Goal: Task Accomplishment & Management: Manage account settings

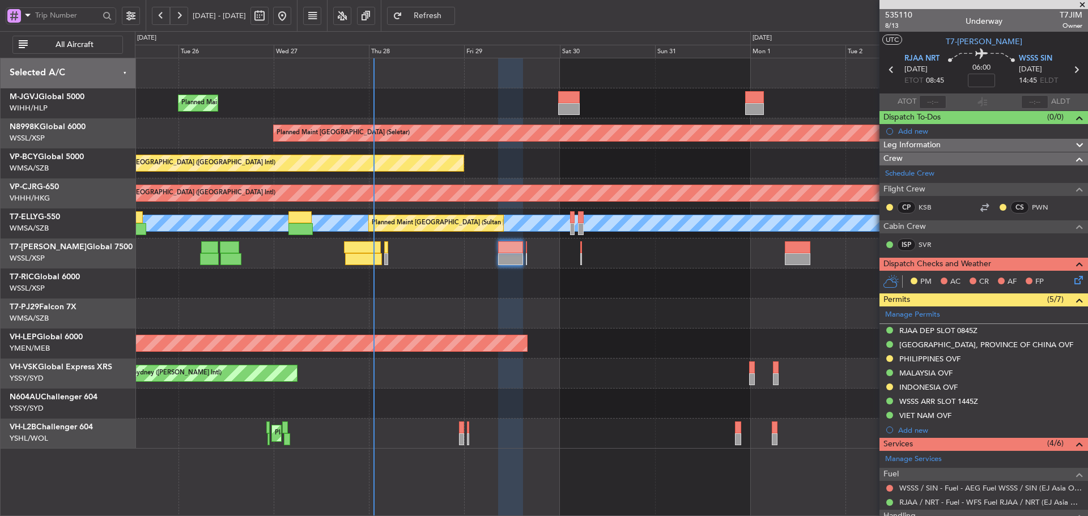
click at [548, 206] on div "Planned Maint [GEOGRAPHIC_DATA] (Halim Intl) Planned Maint [GEOGRAPHIC_DATA] (S…" at bounding box center [611, 253] width 952 height 390
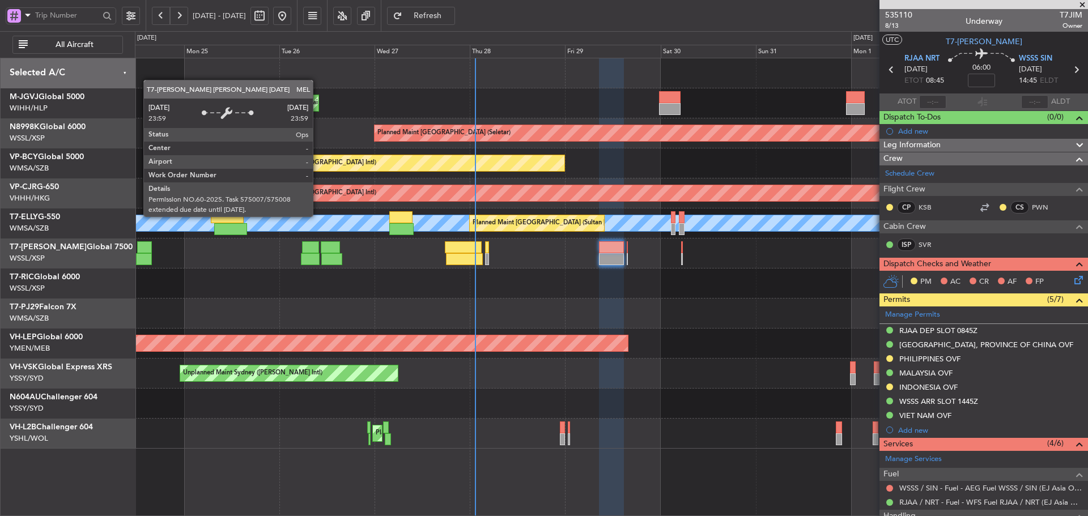
click at [775, 229] on div "MEL" at bounding box center [611, 223] width 2857 height 16
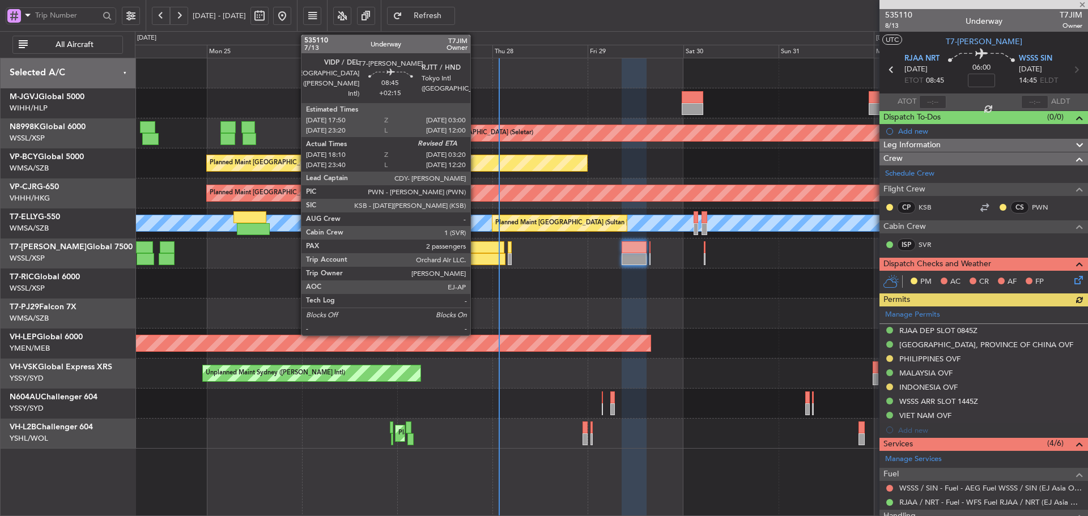
click at [475, 259] on div at bounding box center [487, 259] width 37 height 12
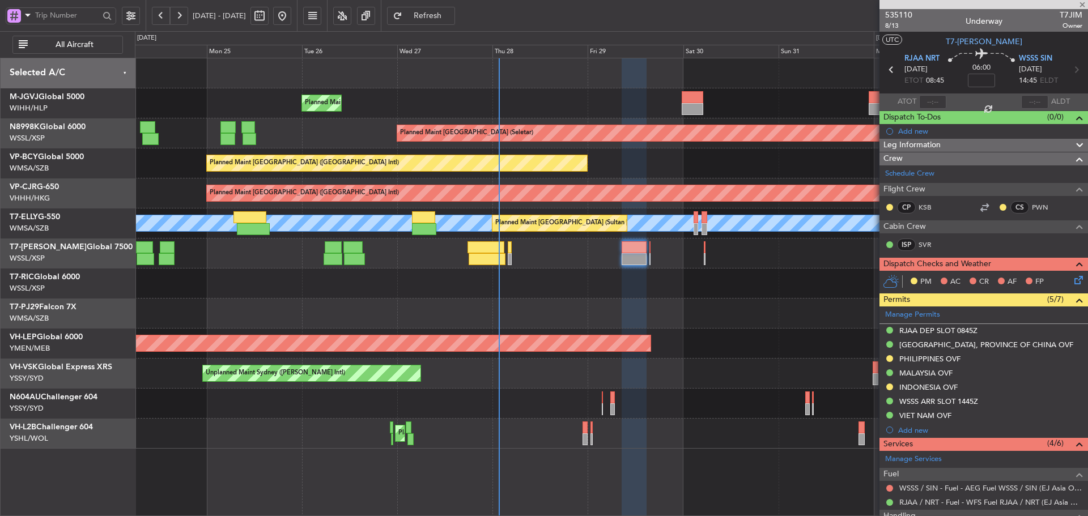
type input "+02:15"
type input "18:20"
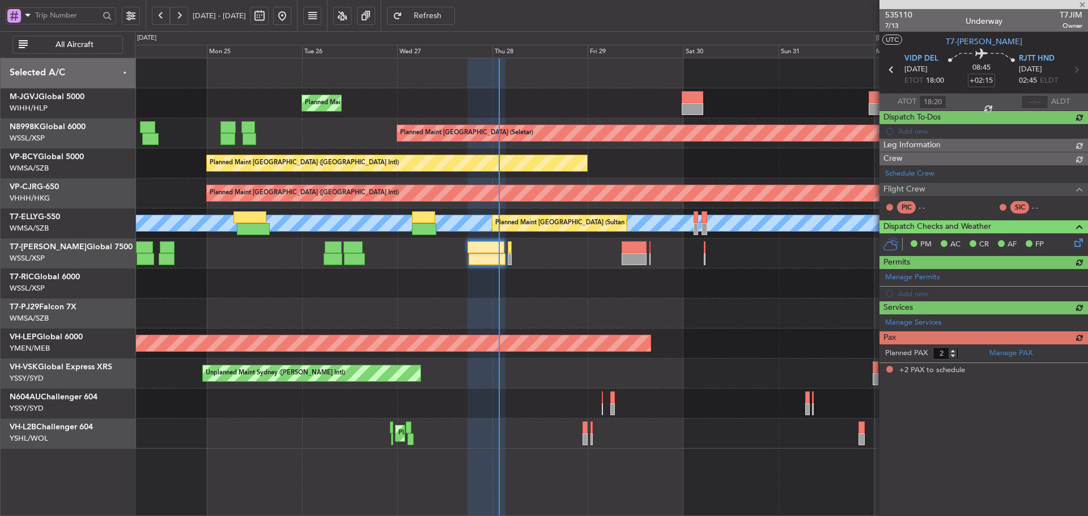
type input "[PERSON_NAME] (BTA)"
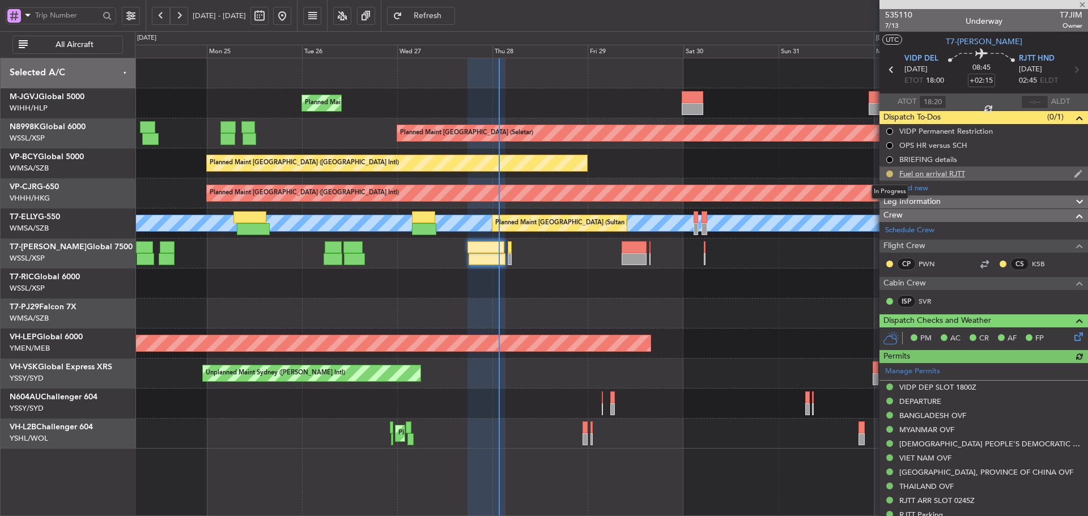
click at [891, 173] on button at bounding box center [889, 174] width 7 height 7
click at [866, 224] on span at bounding box center [867, 223] width 7 height 7
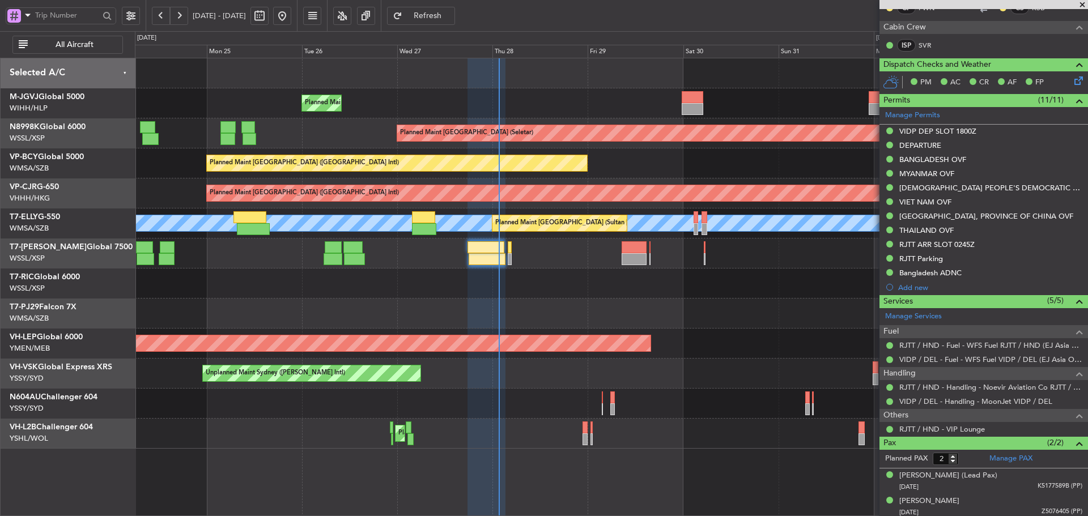
scroll to position [259, 0]
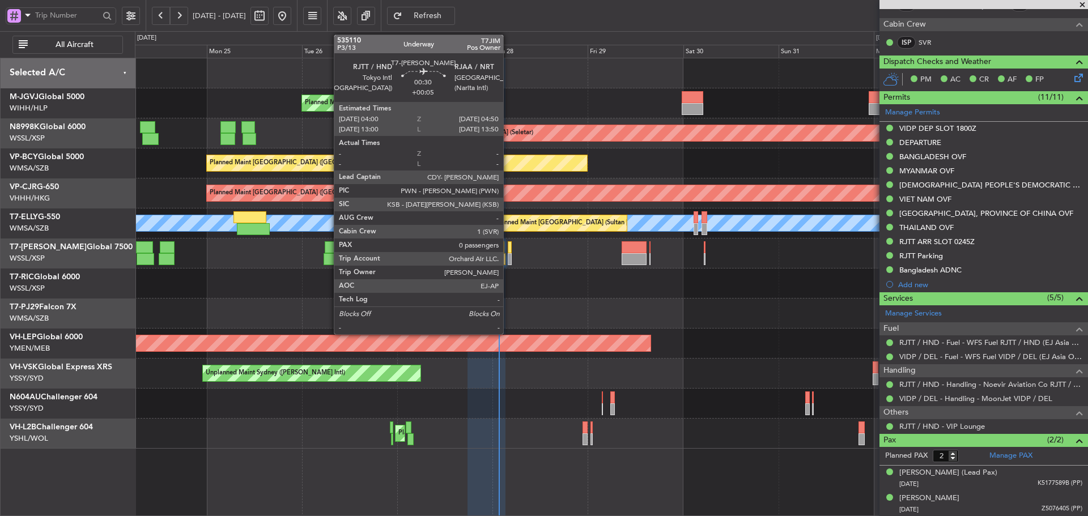
click at [508, 251] on div at bounding box center [509, 247] width 3 height 12
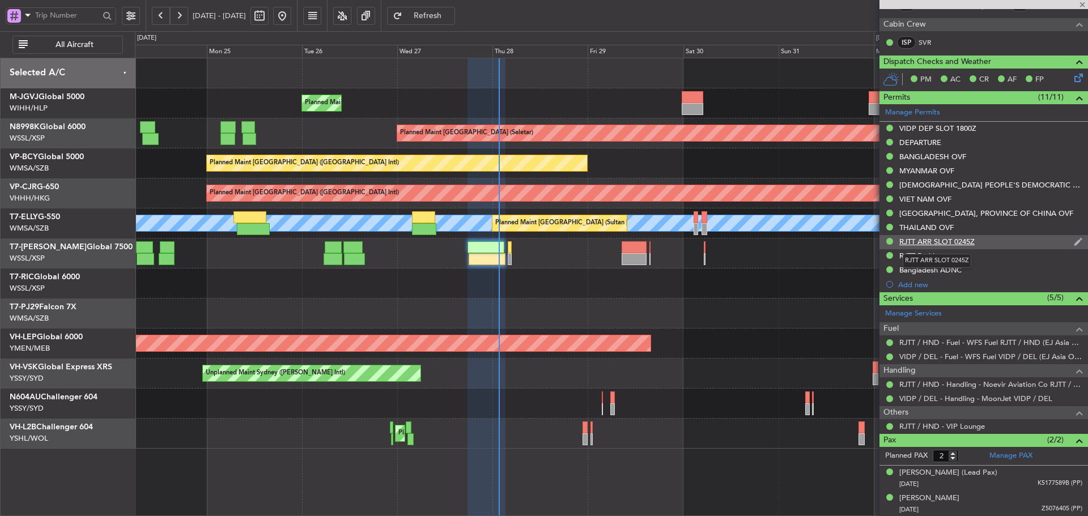
type input "+00:05"
type input "0"
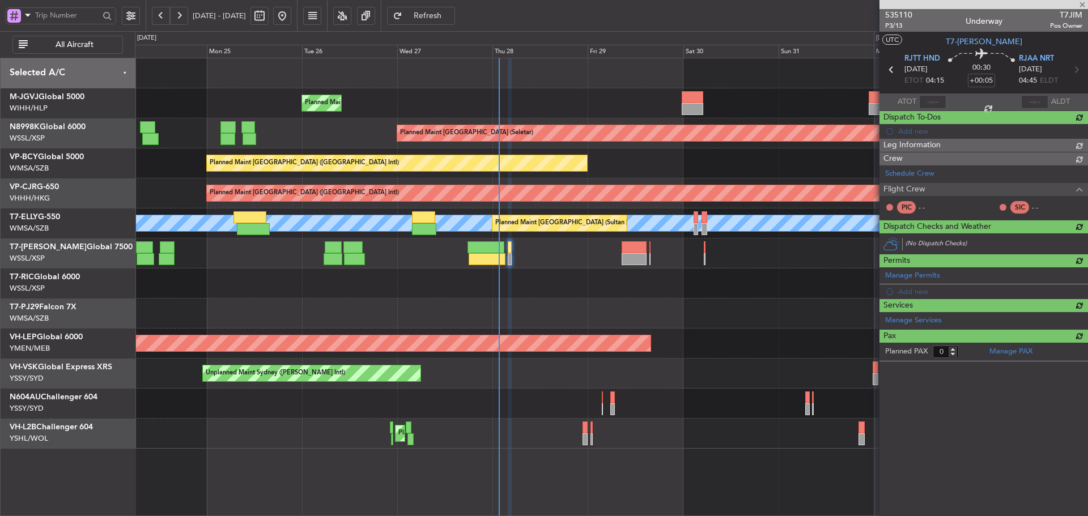
scroll to position [0, 0]
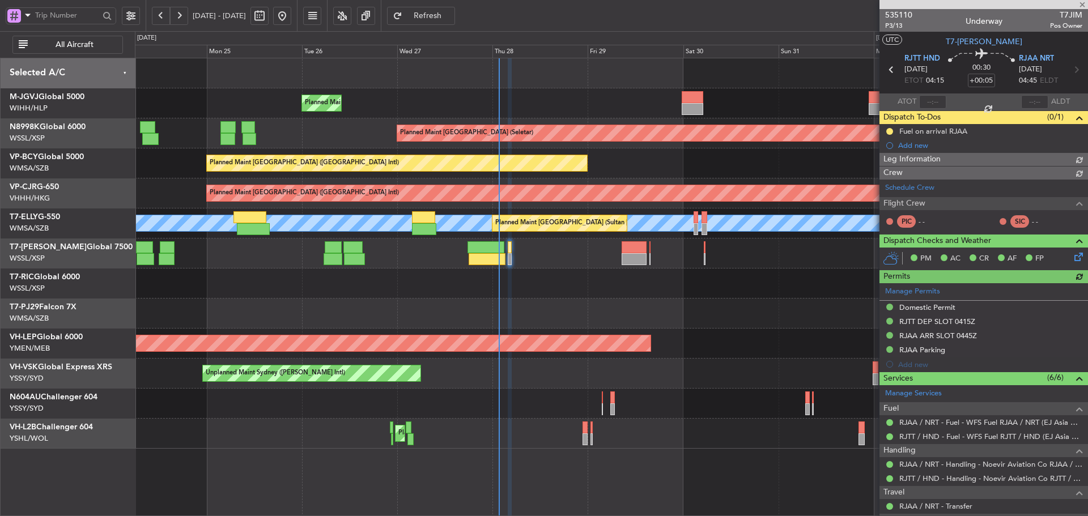
type input "[PERSON_NAME] (BTA)"
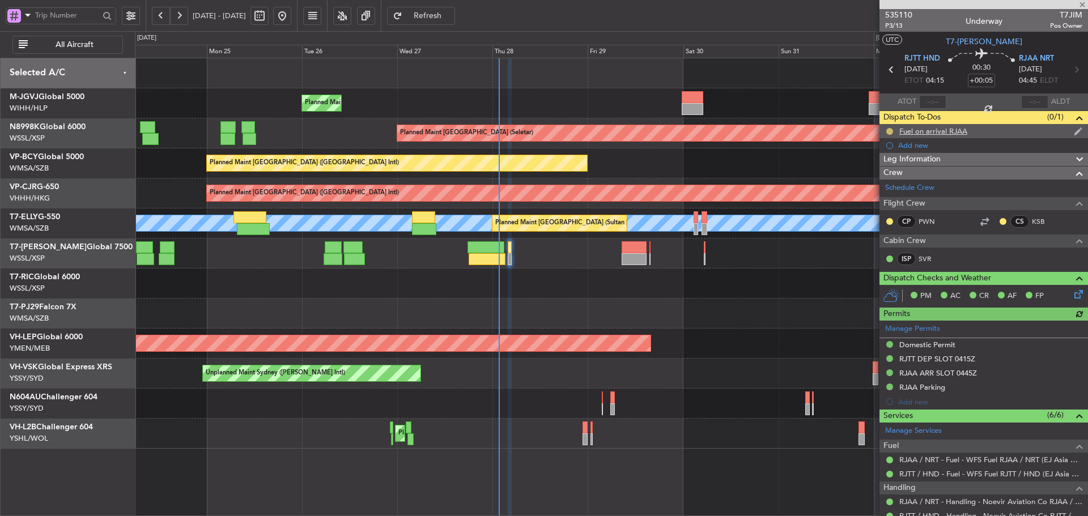
click at [889, 131] on button at bounding box center [889, 131] width 7 height 7
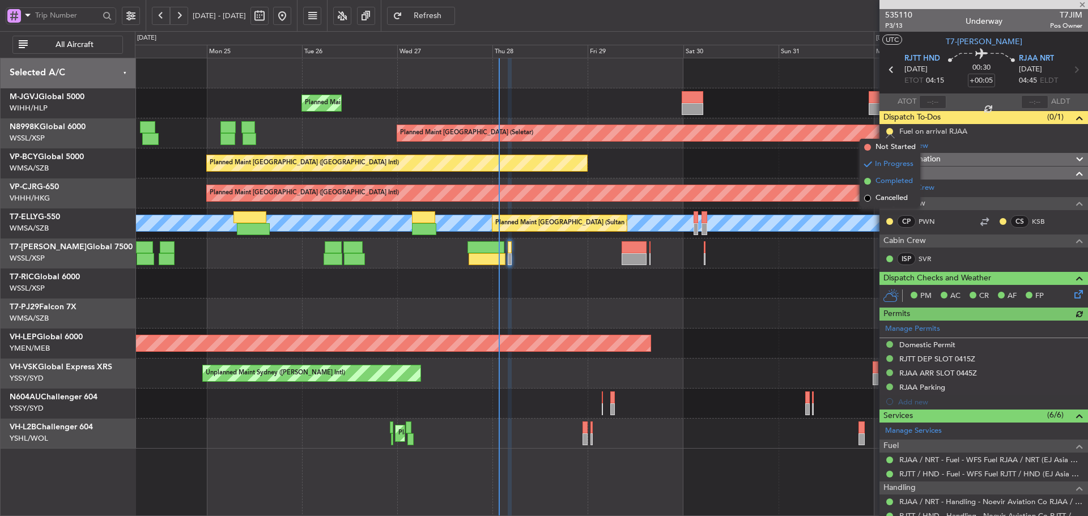
click at [867, 183] on span at bounding box center [867, 181] width 7 height 7
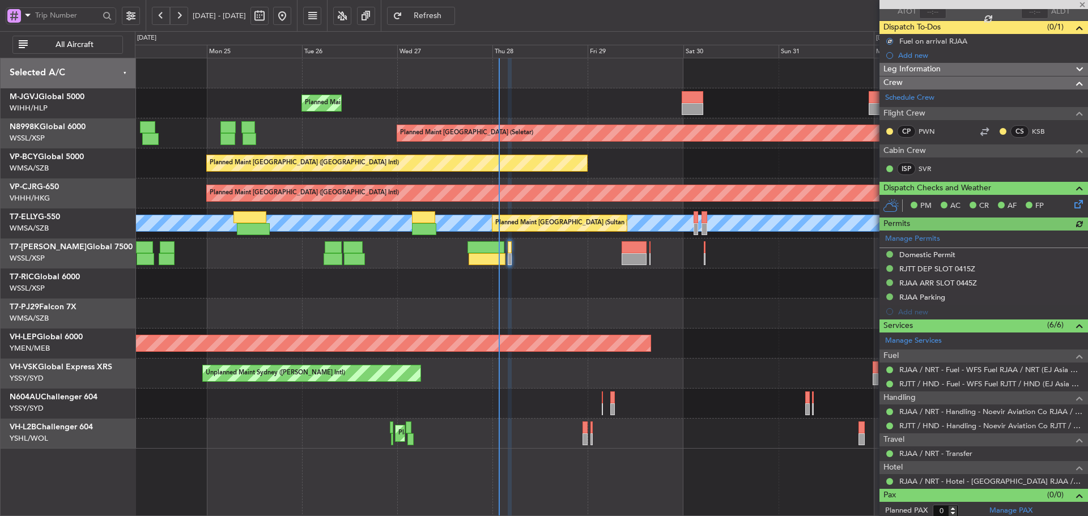
scroll to position [94, 0]
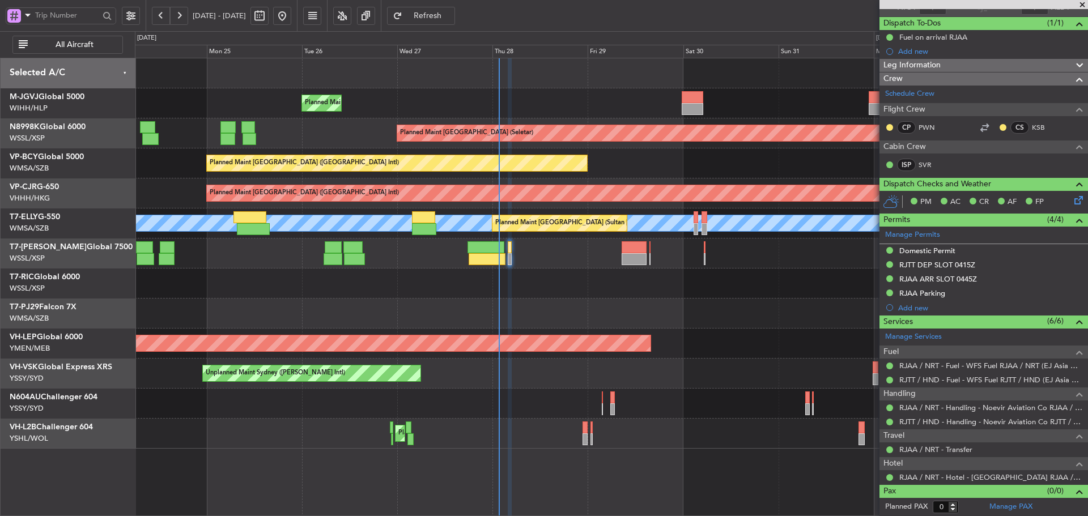
click at [758, 313] on div at bounding box center [611, 314] width 952 height 30
type input "[PERSON_NAME] (BTA)"
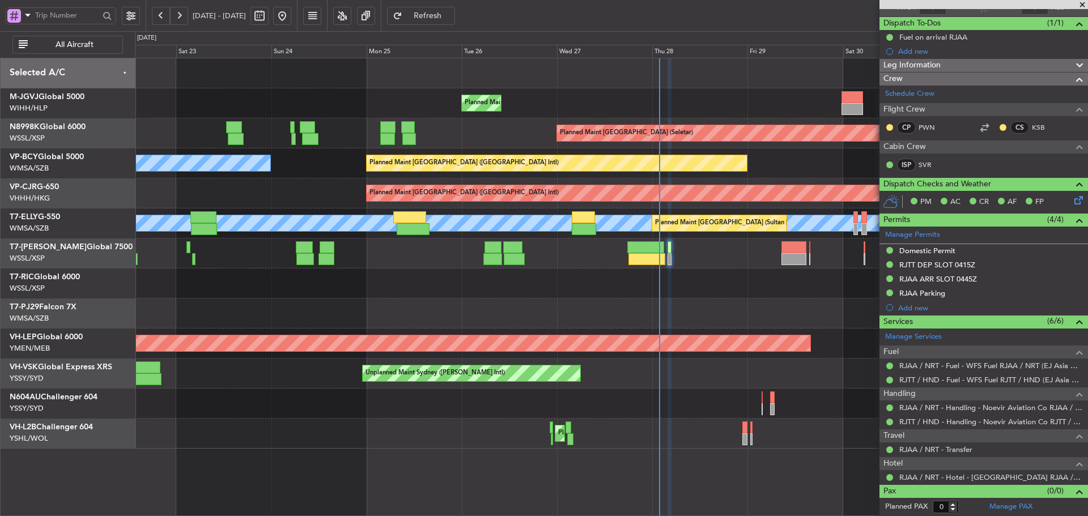
click at [606, 302] on div at bounding box center [611, 314] width 952 height 30
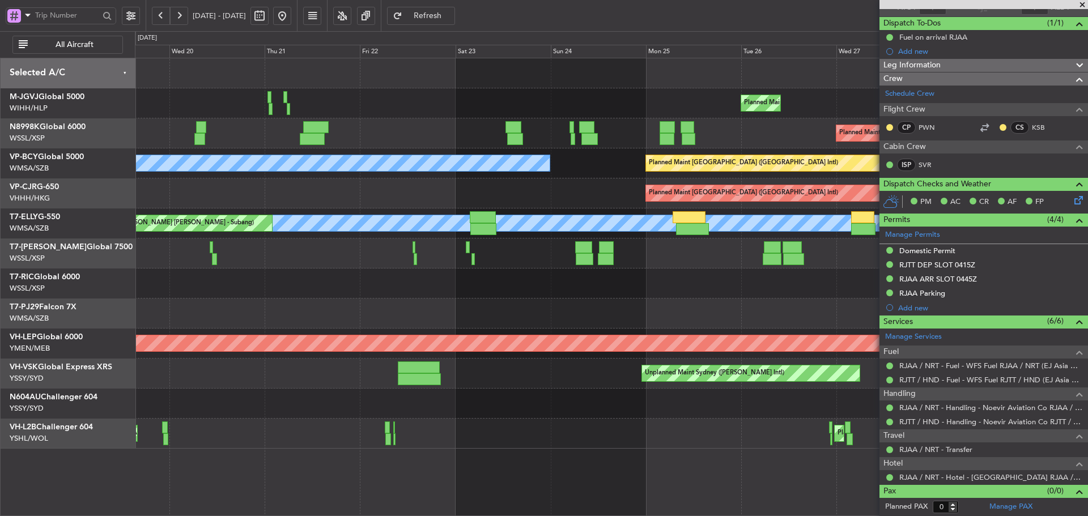
click at [595, 314] on div at bounding box center [611, 314] width 952 height 30
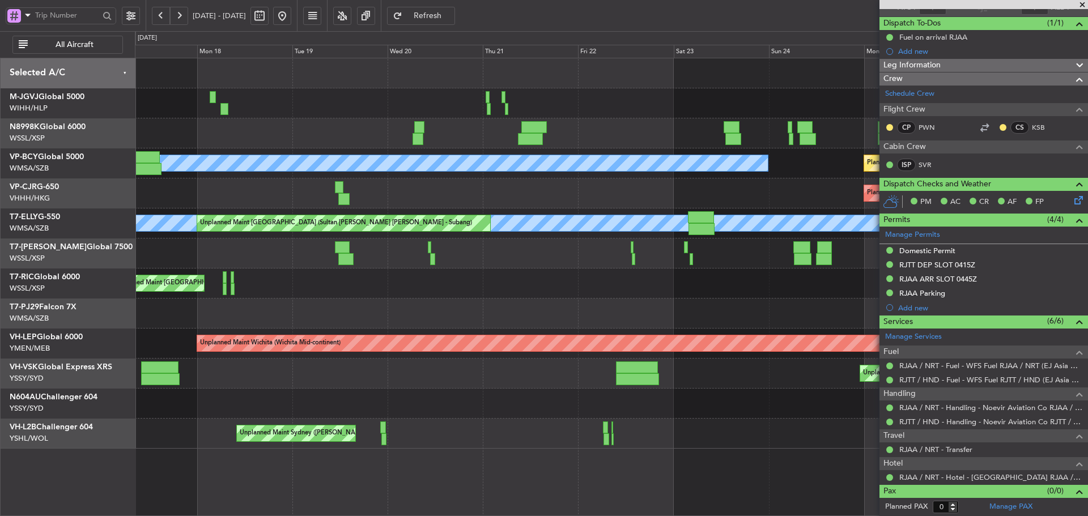
click at [670, 205] on div "Planned Maint [GEOGRAPHIC_DATA] ([GEOGRAPHIC_DATA] Intl)" at bounding box center [611, 193] width 952 height 30
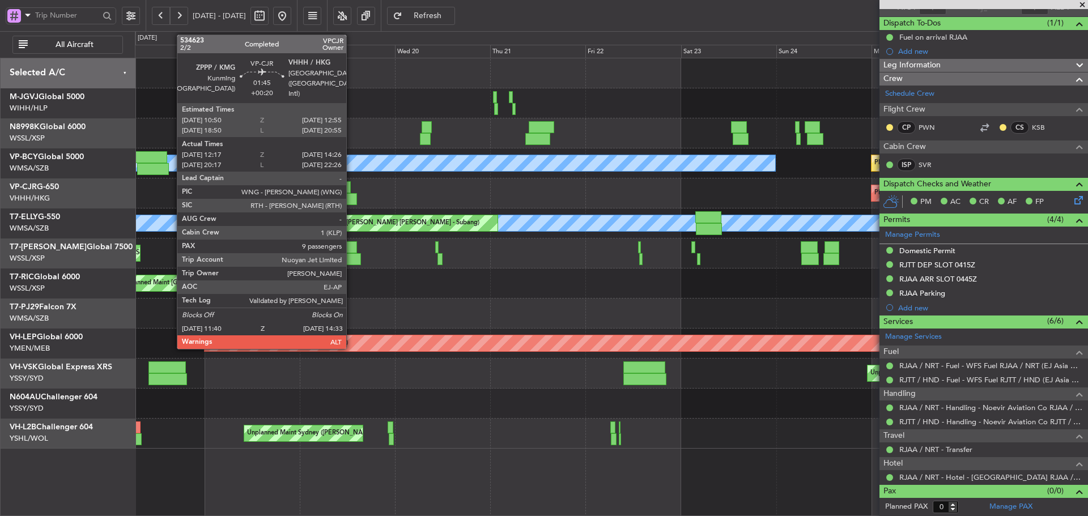
click at [351, 198] on div at bounding box center [352, 199] width 12 height 12
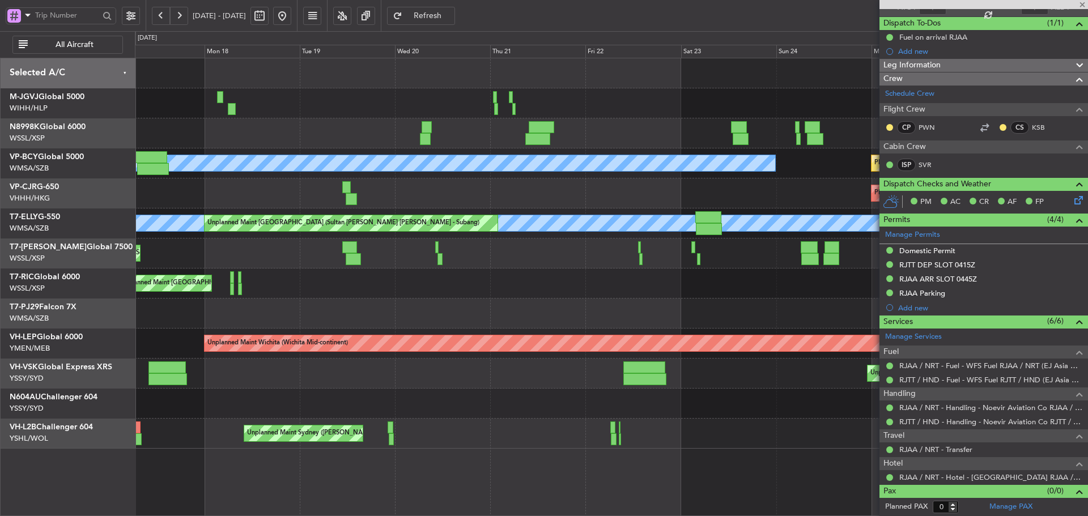
type input "+00:20"
type input "12:27"
type input "14:16"
type input "9"
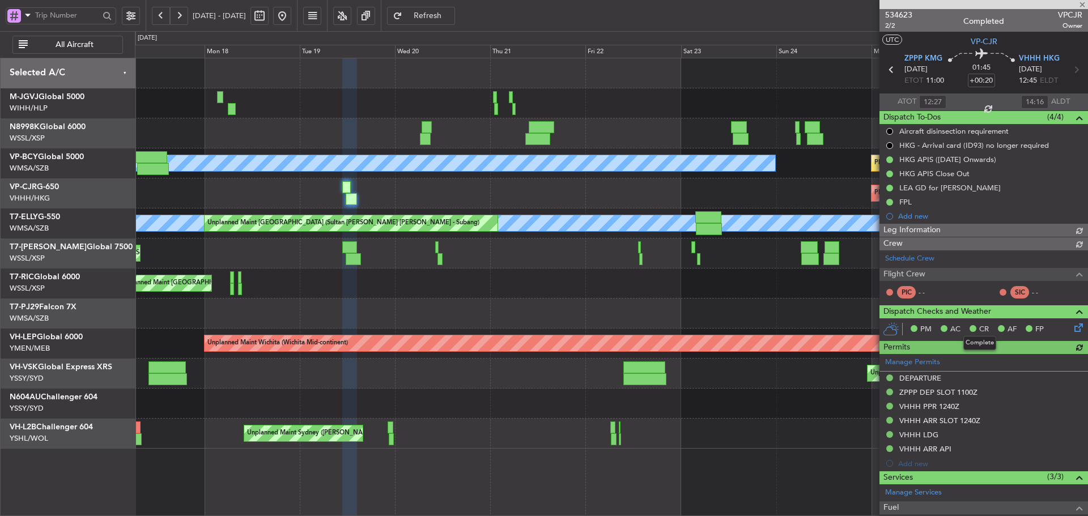
type input "[PERSON_NAME] (EYU)"
type input "F0181"
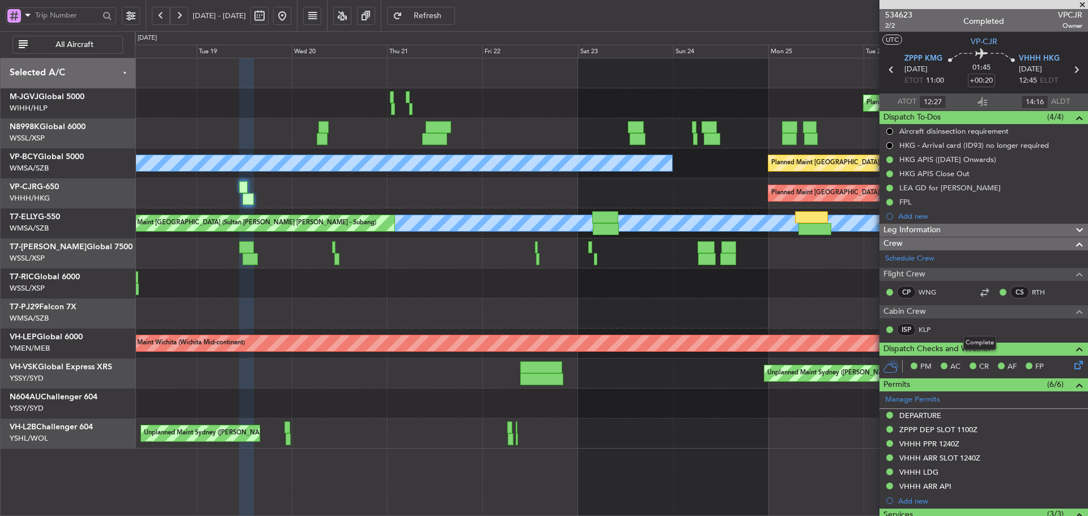
click at [555, 278] on div "Unplanned Maint [GEOGRAPHIC_DATA] (Seletar)" at bounding box center [611, 284] width 952 height 30
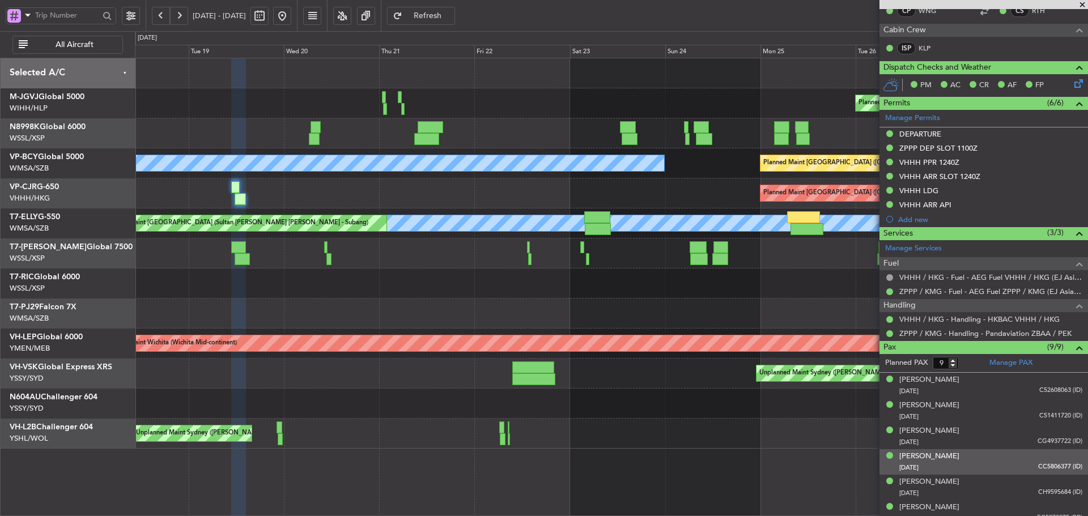
scroll to position [283, 0]
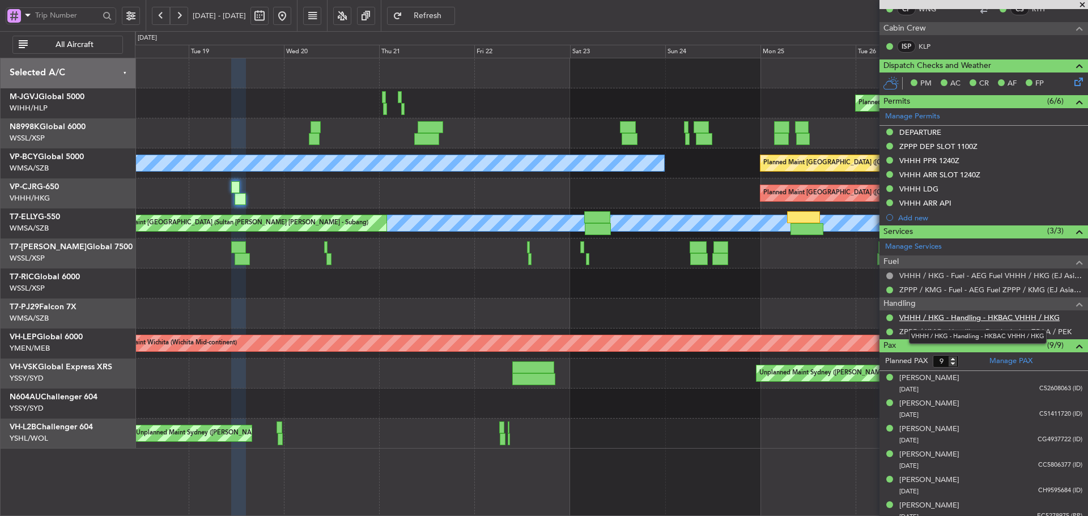
click at [939, 318] on link "VHHH / HKG - Handling - HKBAC VHHH / HKG" at bounding box center [979, 318] width 160 height 10
type input "[PERSON_NAME] (EYU)"
type input "F0181"
type input "[PERSON_NAME] (EYU)"
type input "F0181"
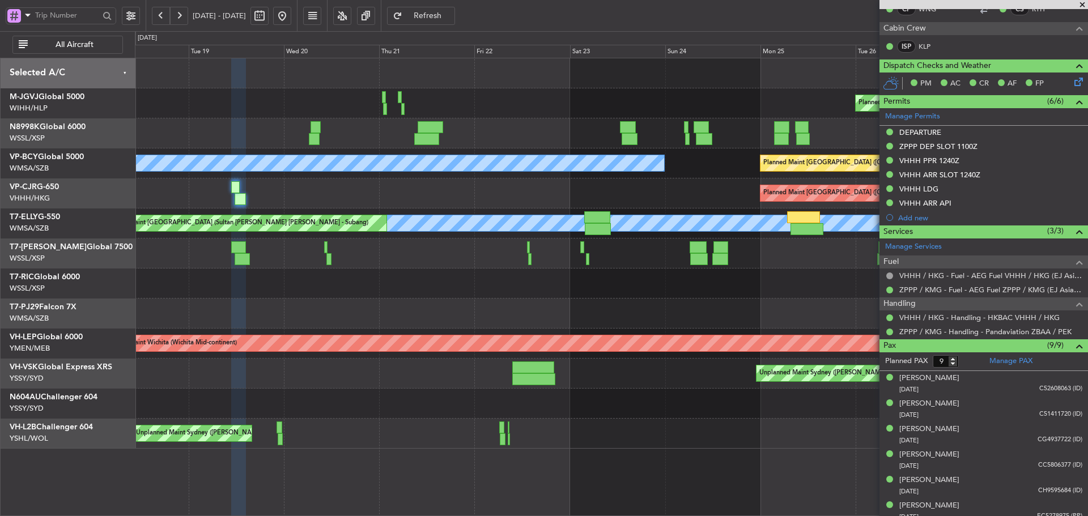
click at [291, 14] on button at bounding box center [282, 16] width 18 height 18
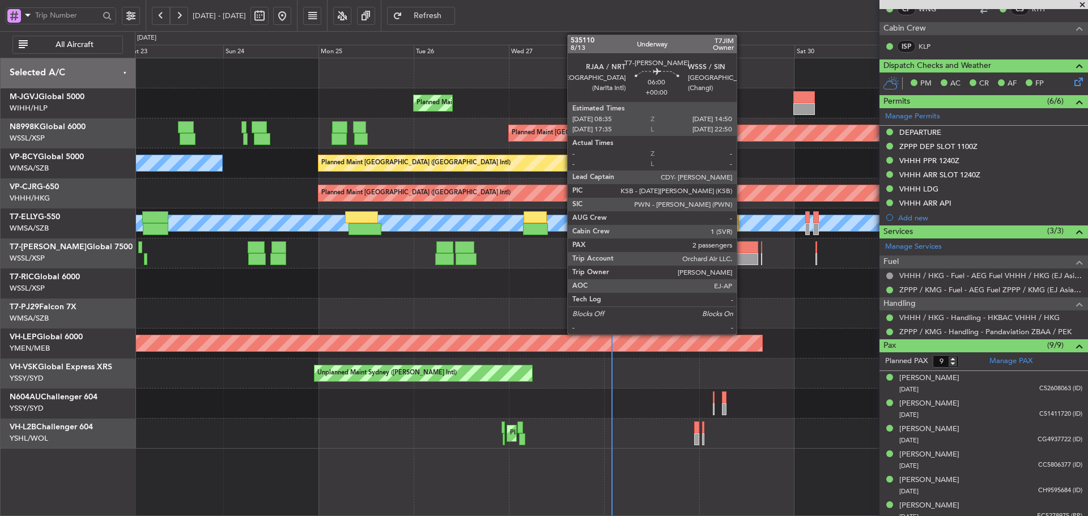
click at [742, 254] on div at bounding box center [745, 259] width 25 height 12
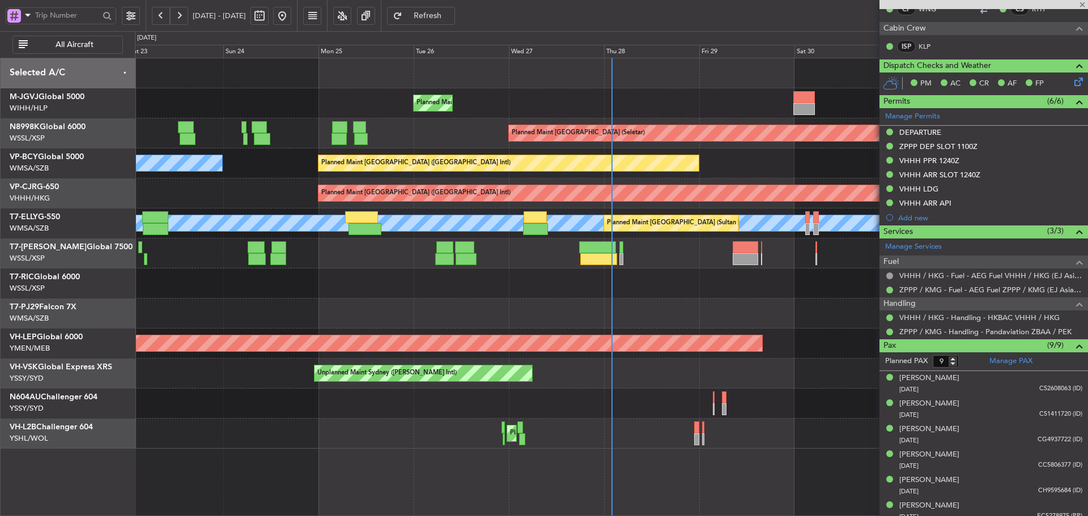
type input "2"
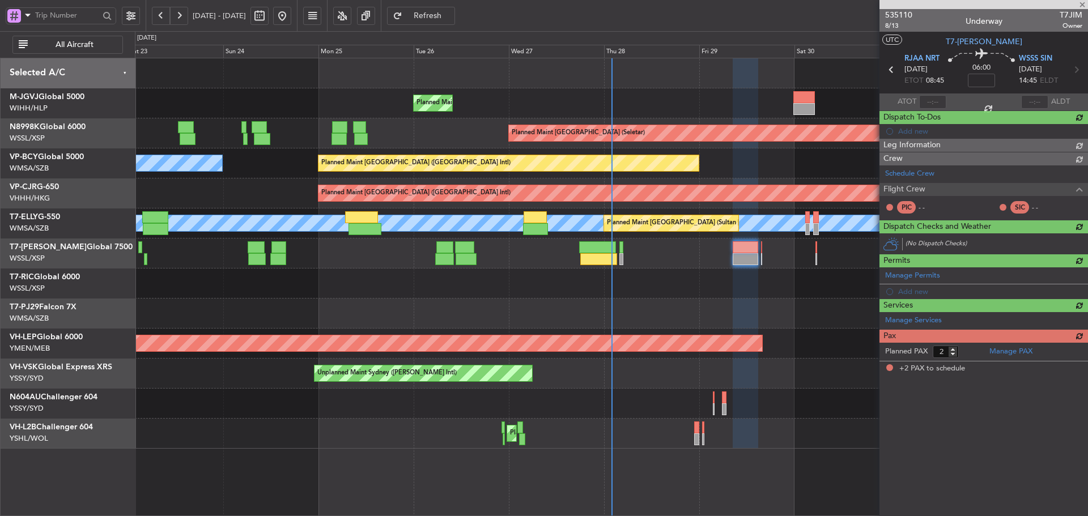
scroll to position [0, 0]
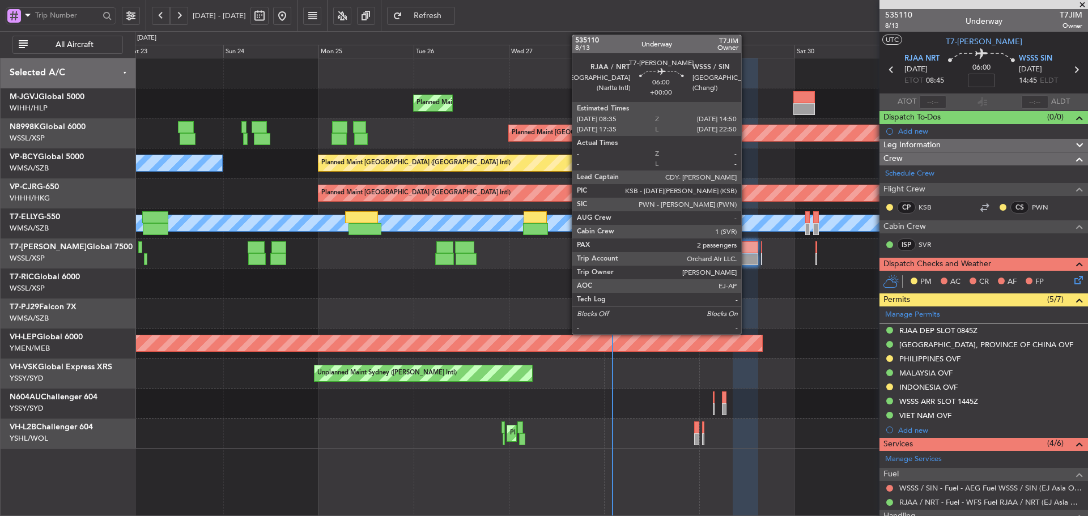
click at [746, 261] on div at bounding box center [745, 259] width 25 height 12
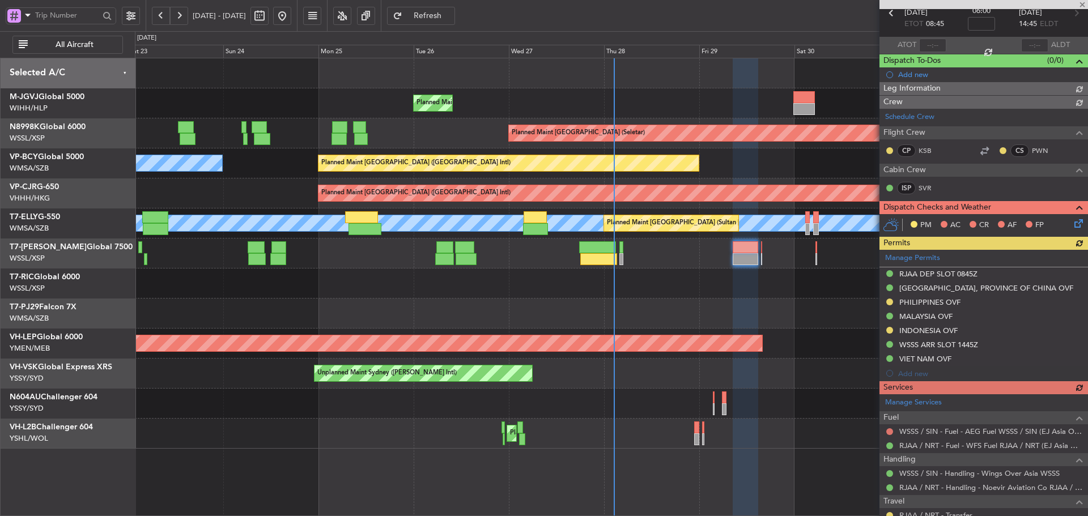
scroll to position [113, 0]
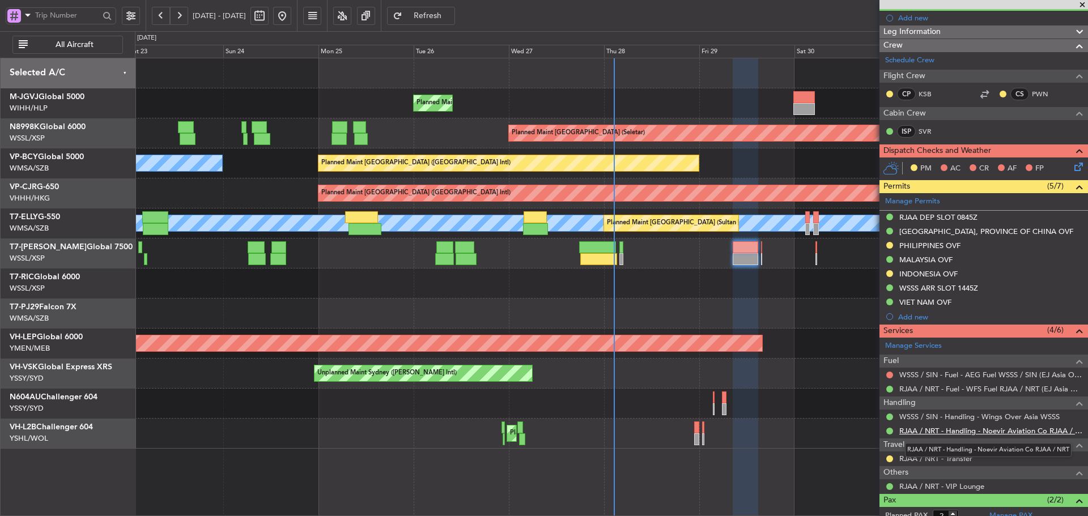
click at [941, 430] on link "RJAA / NRT - Handling - Noevir Aviation Co RJAA / NRT" at bounding box center [990, 431] width 183 height 10
drag, startPoint x: 1037, startPoint y: 1, endPoint x: 643, endPoint y: 18, distance: 394.7
click at [643, 18] on div "[DATE] - [DATE] Refresh Quick Links All Aircraft" at bounding box center [544, 15] width 1088 height 31
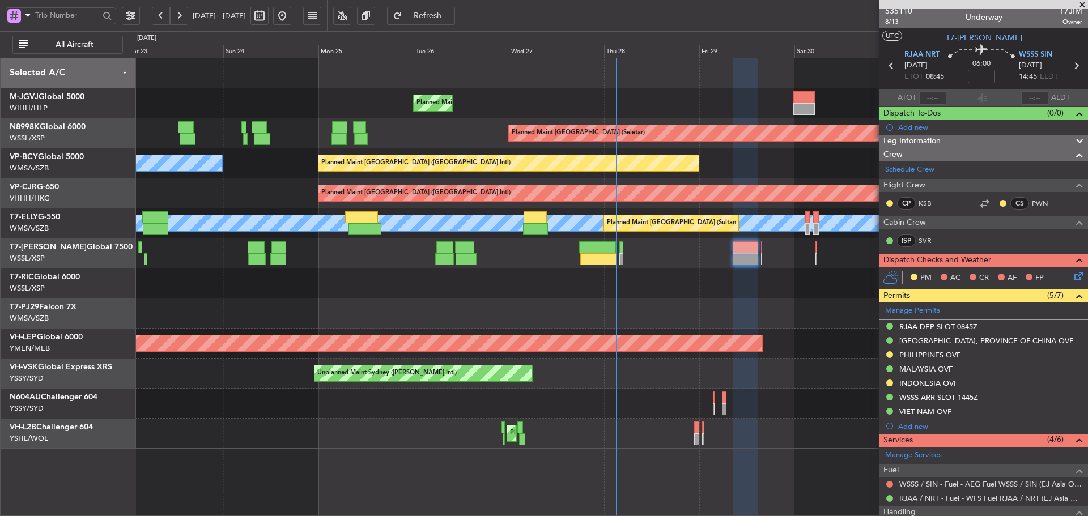
scroll to position [0, 0]
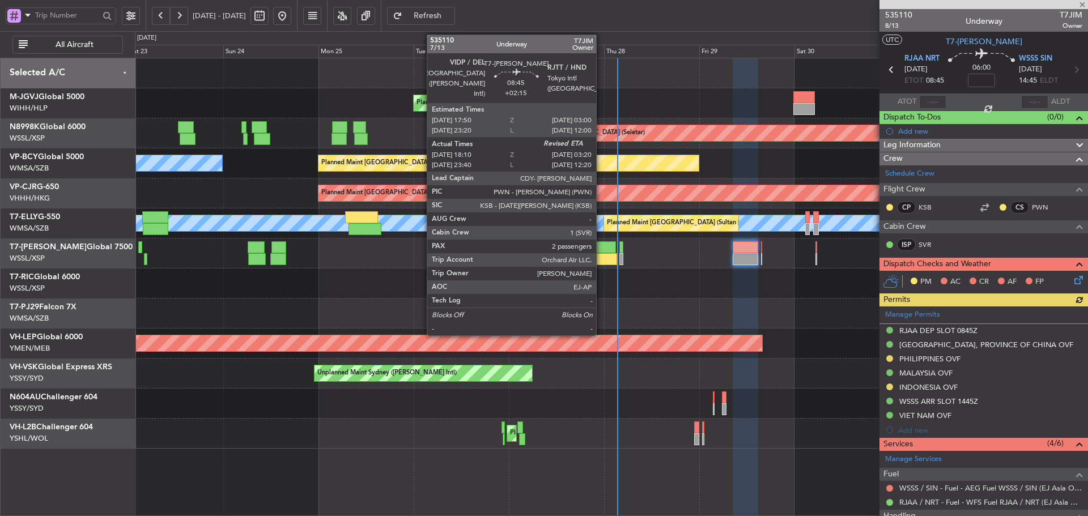
click at [601, 246] on div at bounding box center [597, 247] width 37 height 12
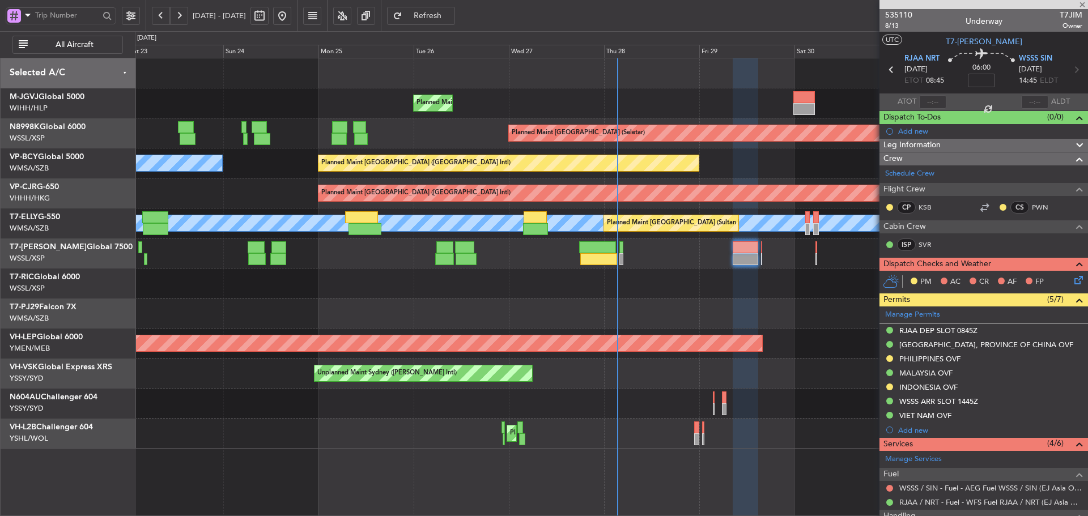
type input "+02:15"
type input "18:20"
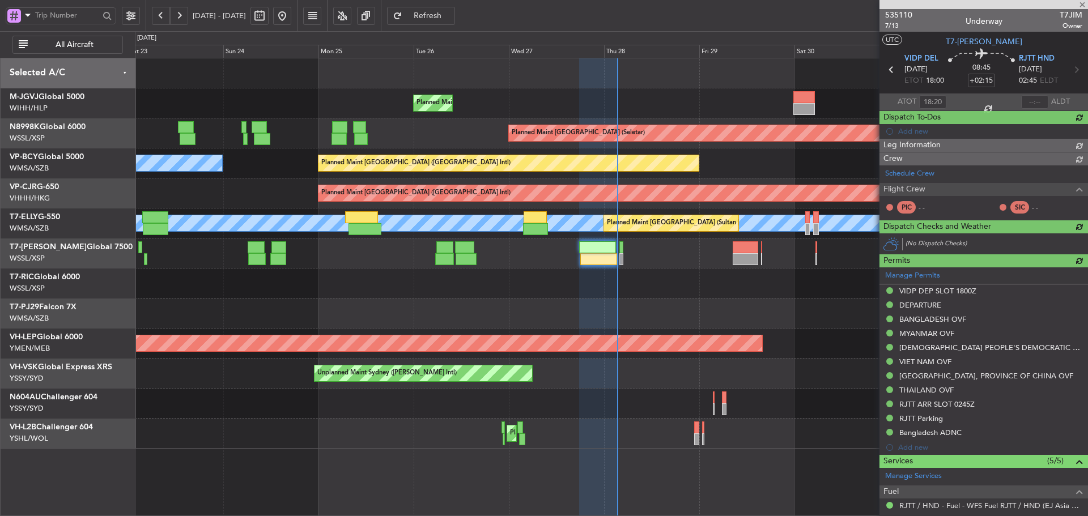
type input "[PERSON_NAME] (BTA)"
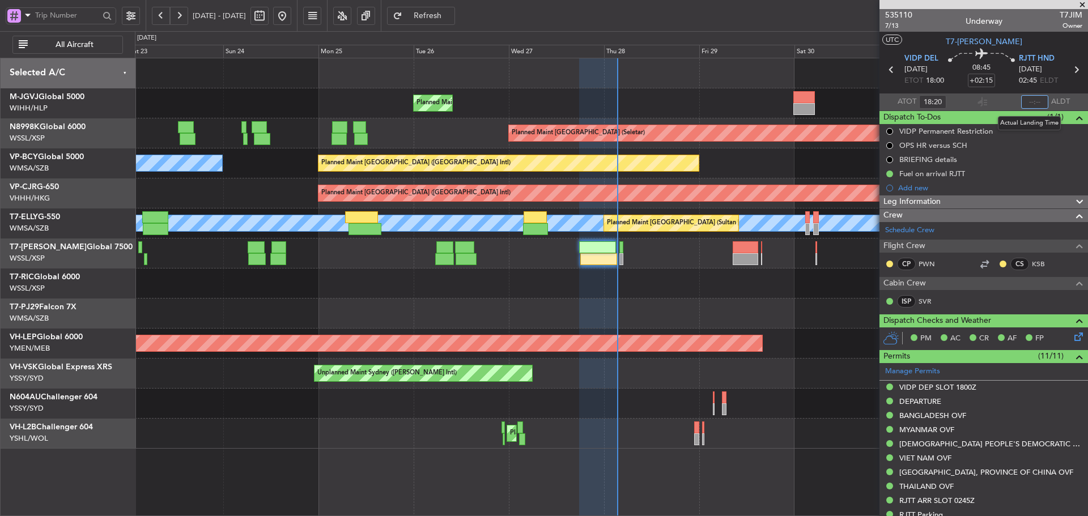
click at [1032, 102] on input "text" at bounding box center [1034, 102] width 27 height 14
click at [1002, 99] on section "ATOT 18:20 0315 ALDT" at bounding box center [983, 101] width 208 height 17
type input "03:15"
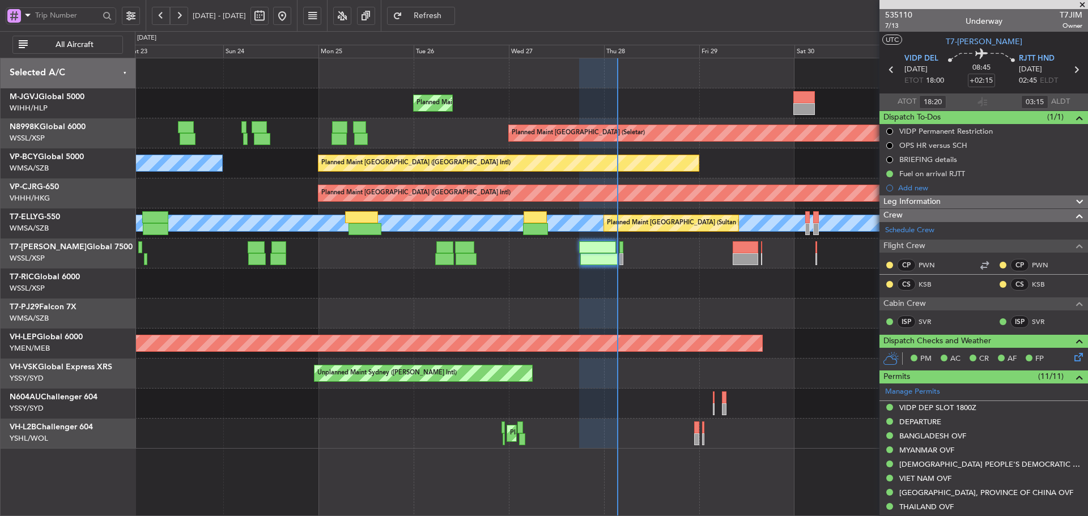
type input "[PERSON_NAME] (BTA)"
